Goal: Find specific page/section: Find specific page/section

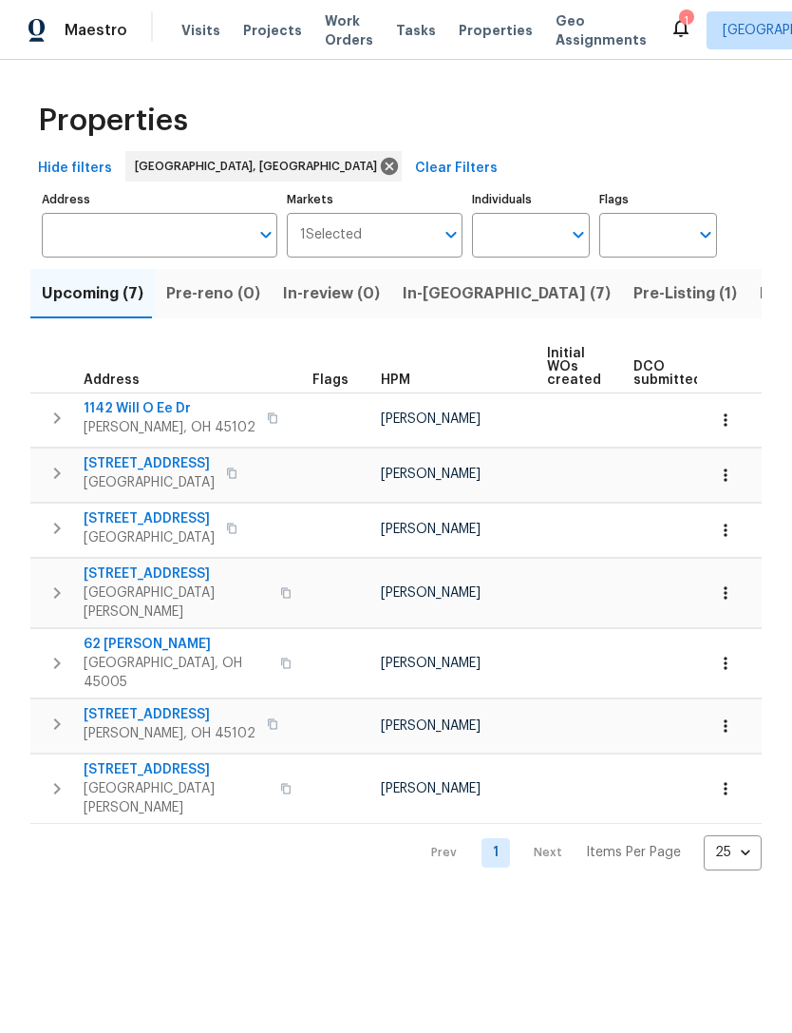
click at [254, 31] on span "Projects" at bounding box center [272, 30] width 59 height 19
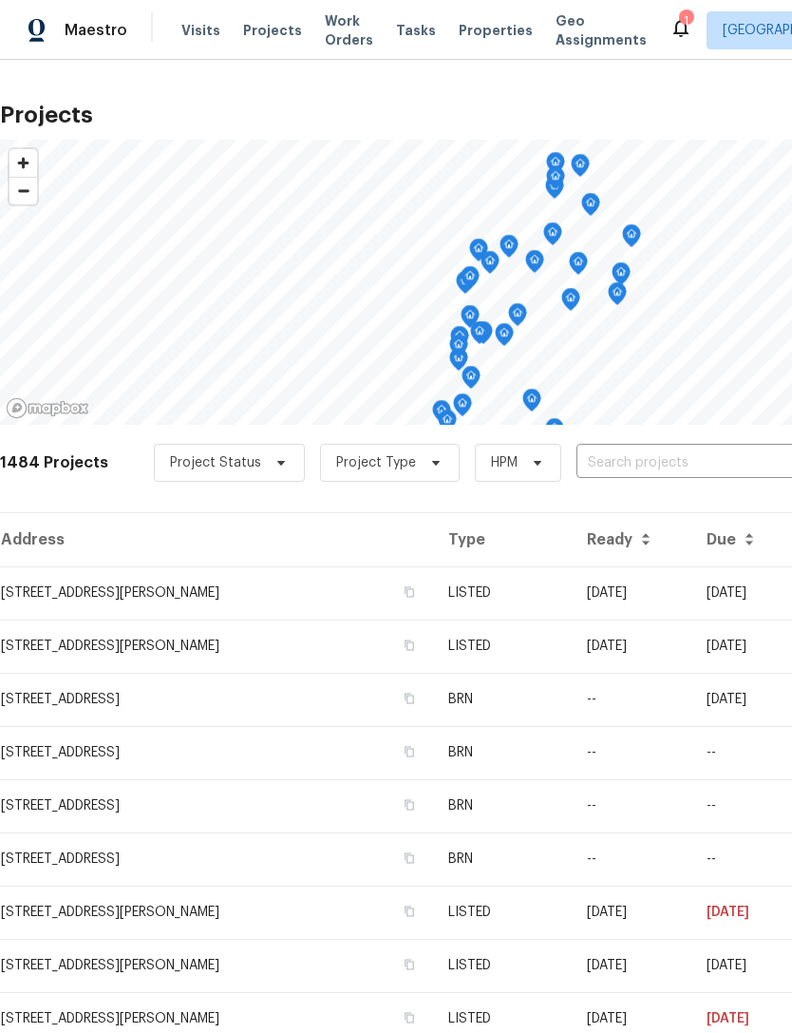
click at [185, 50] on div "Maestro Visits Projects Work Orders Tasks Properties Geo Assignments 1 [GEOGRAP…" at bounding box center [396, 30] width 792 height 60
click at [184, 49] on div "Maestro Visits Projects Work Orders Tasks Properties Geo Assignments 1 [GEOGRAP…" at bounding box center [396, 30] width 792 height 60
click at [195, 37] on span "Visits" at bounding box center [200, 30] width 39 height 19
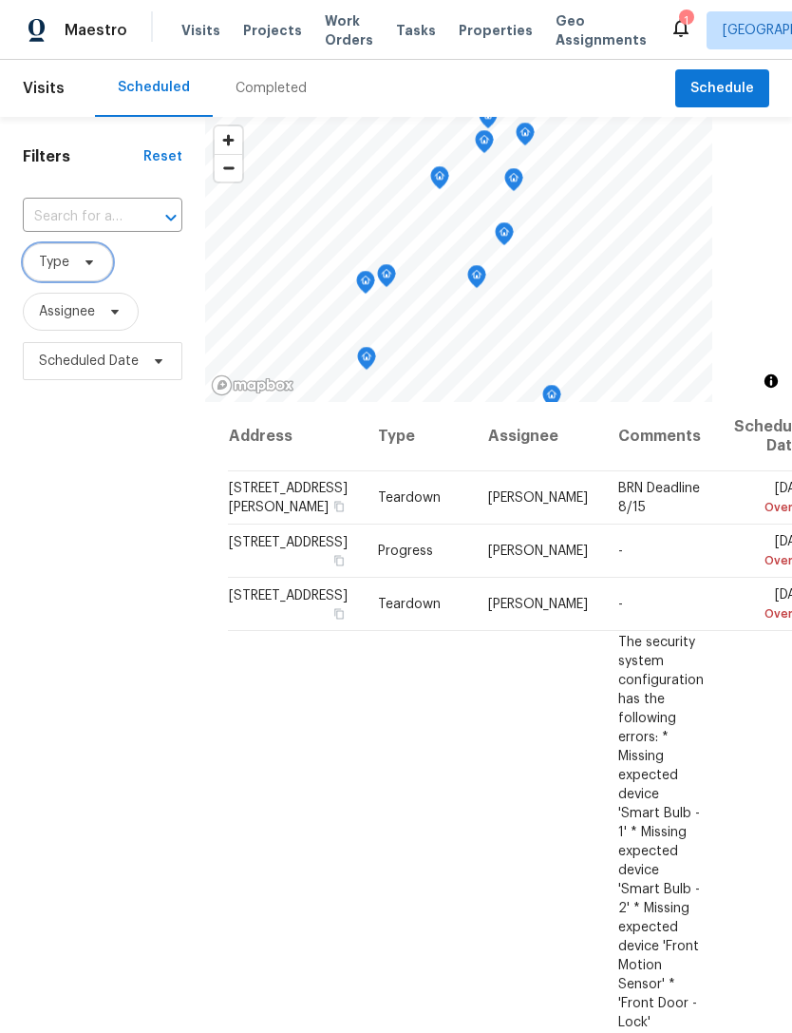
click at [95, 265] on icon at bounding box center [89, 262] width 15 height 15
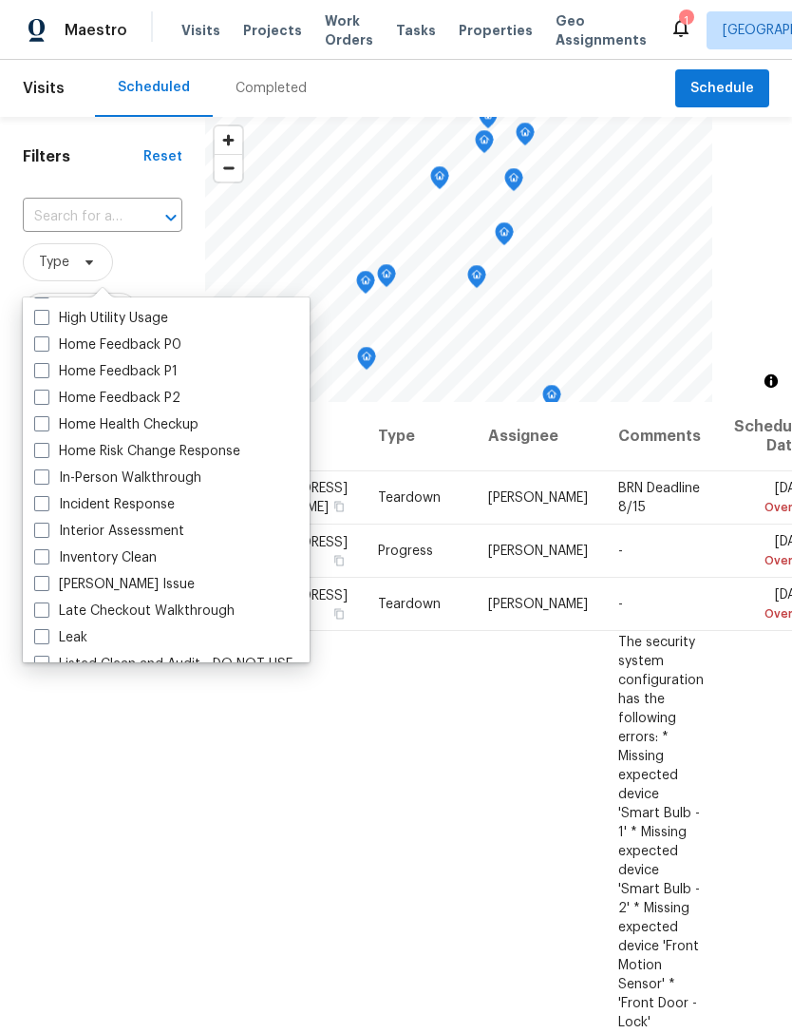
scroll to position [597, 0]
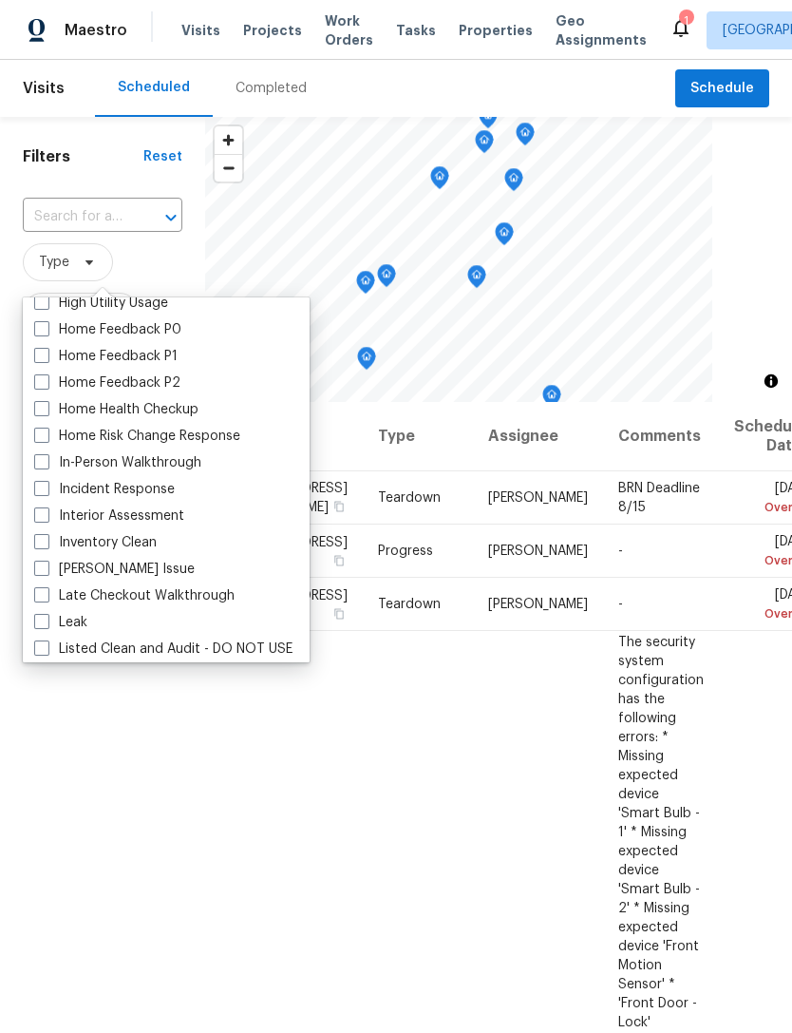
click at [188, 464] on label "In-Person Walkthrough" at bounding box center [117, 462] width 167 height 19
click at [47, 464] on input "In-Person Walkthrough" at bounding box center [40, 459] width 12 height 12
checkbox input "true"
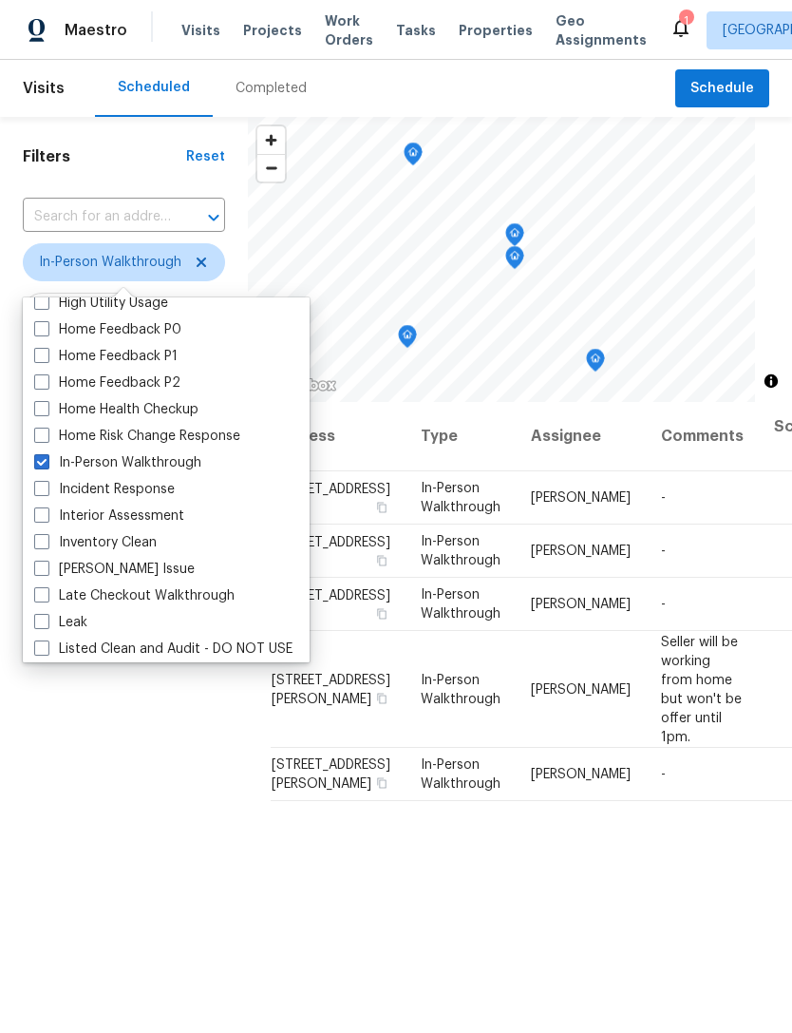
click at [142, 771] on div "Filters Reset ​ In-Person Walkthrough Assignee Scheduled Date" at bounding box center [124, 672] width 248 height 1111
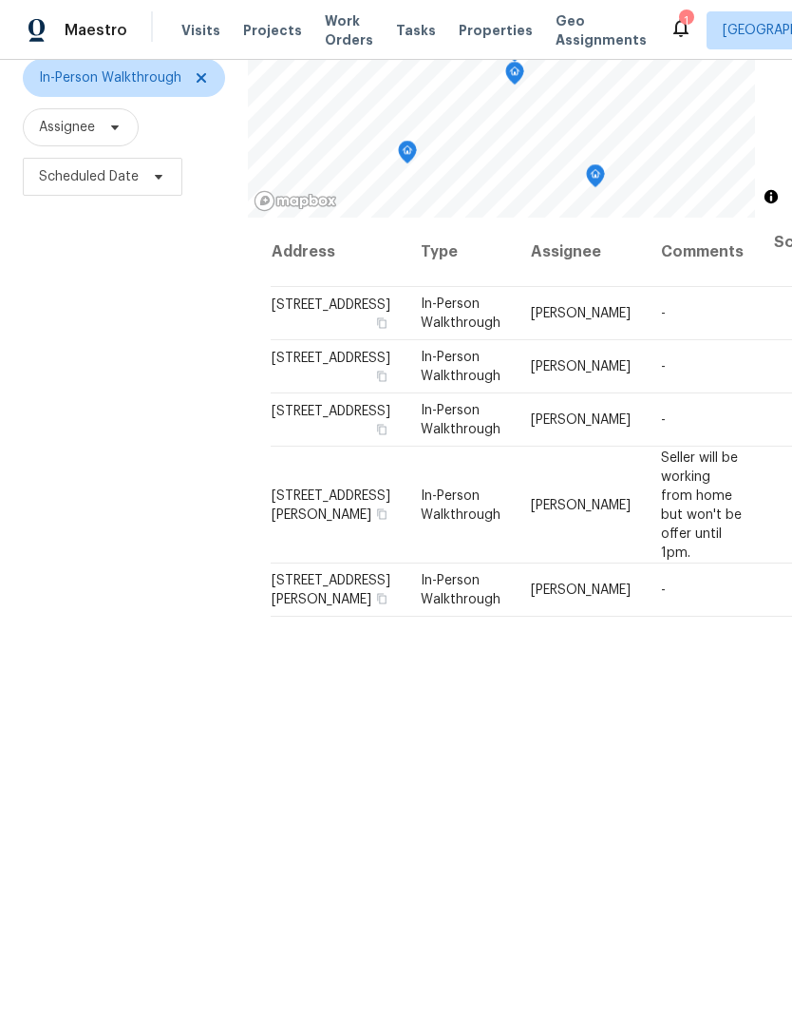
scroll to position [183, 0]
click at [147, 748] on div "Filters Reset ​ In-Person Walkthrough Assignee Scheduled Date" at bounding box center [124, 489] width 248 height 1111
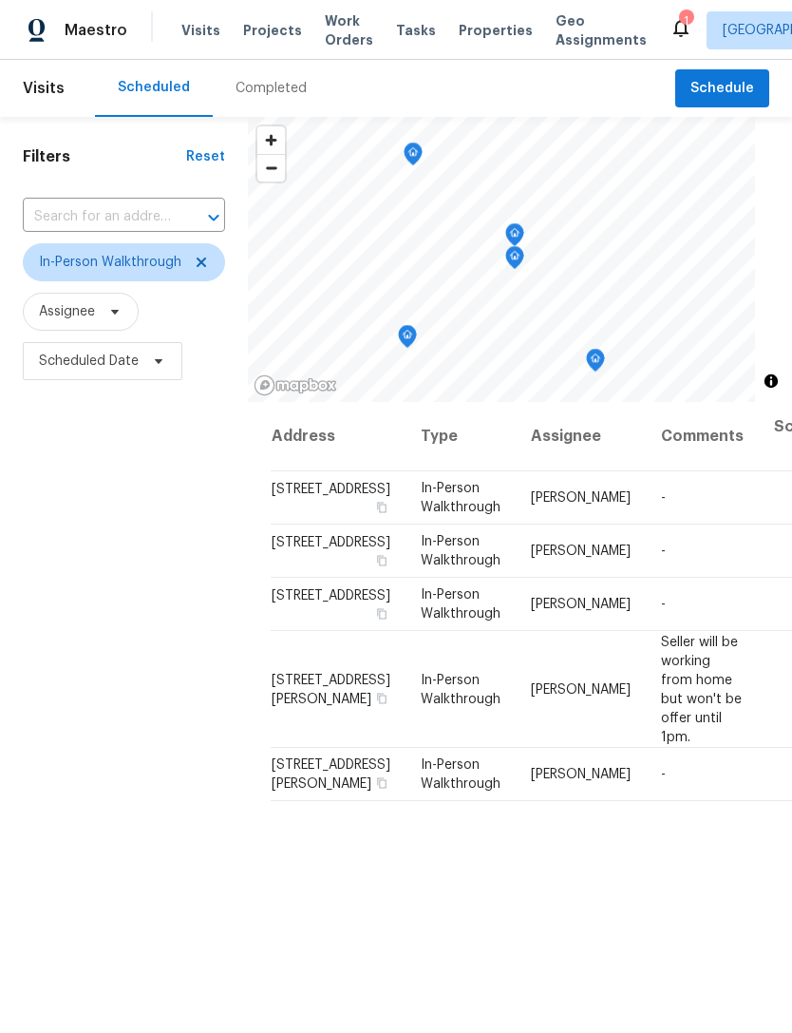
scroll to position [0, 0]
click at [274, 29] on span "Projects" at bounding box center [272, 30] width 59 height 19
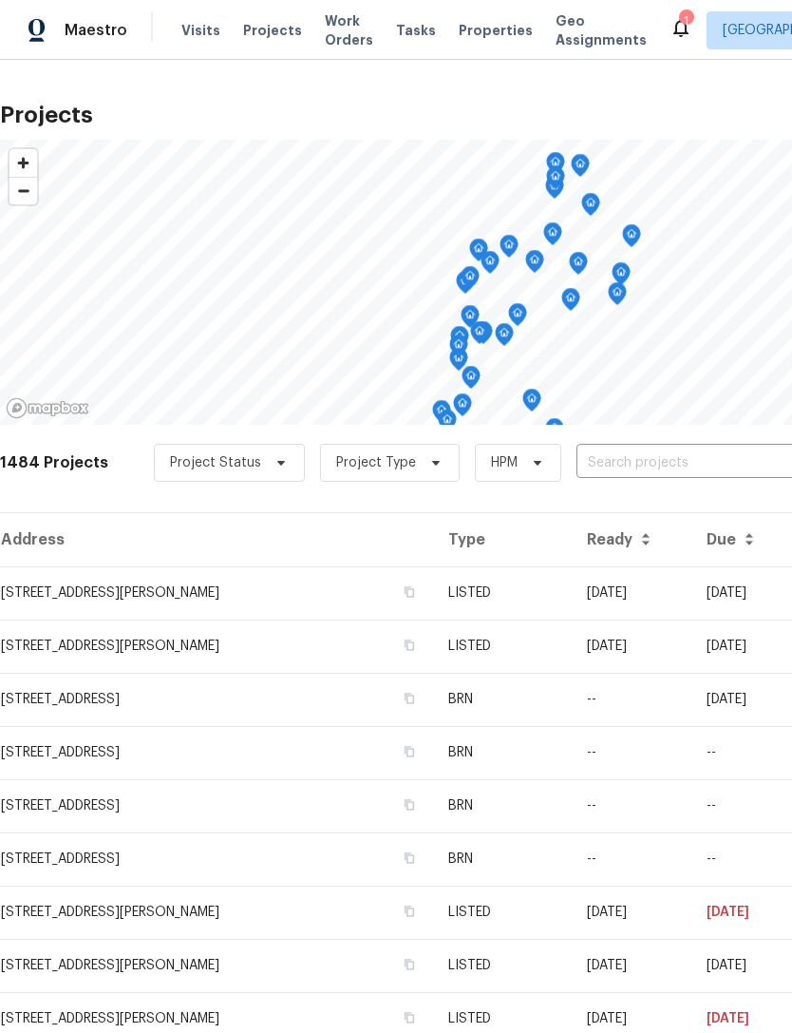
click at [670, 17] on icon at bounding box center [681, 27] width 23 height 23
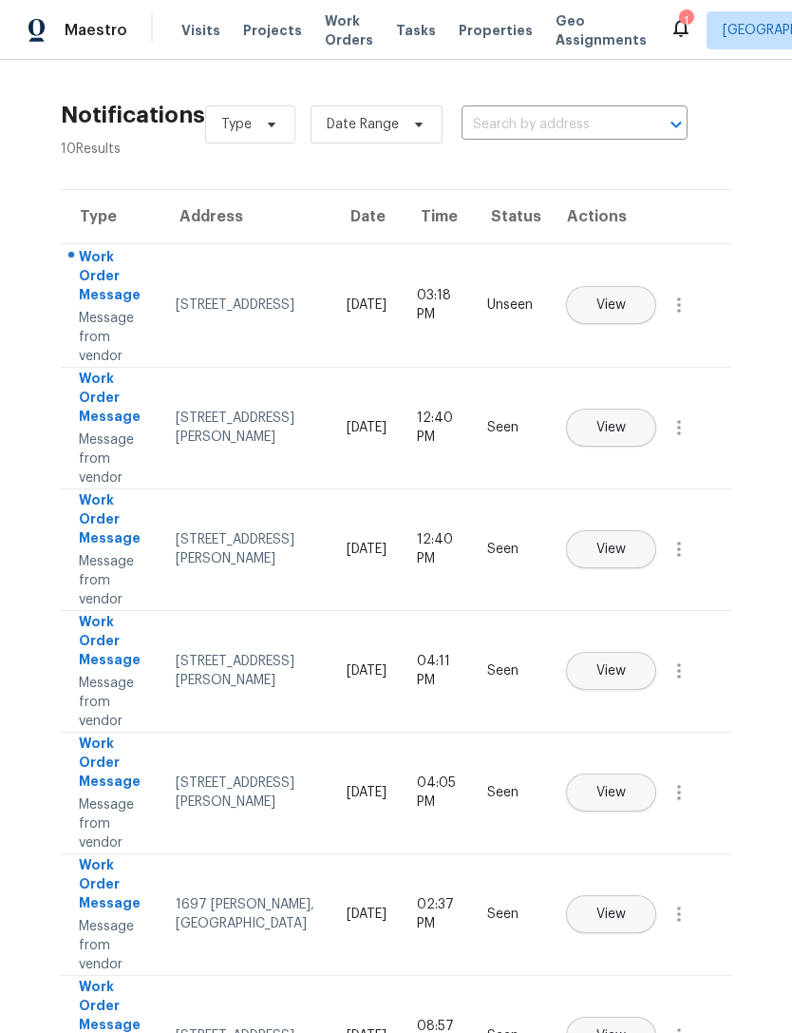
click at [261, 27] on span "Projects" at bounding box center [272, 30] width 59 height 19
